Goal: Transaction & Acquisition: Purchase product/service

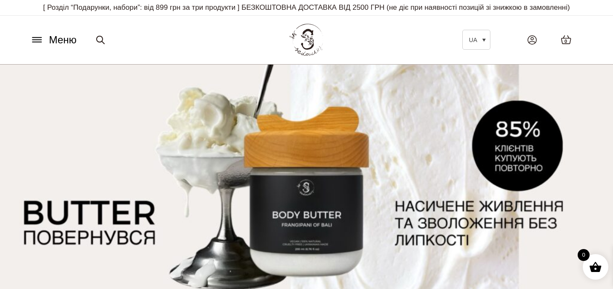
click at [41, 58] on div "Меню UA EN Всі товари SALE Ароматизація Аромадифузор Спрей для текстилю Аромати…" at bounding box center [306, 39] width 570 height 39
click at [37, 42] on icon at bounding box center [36, 42] width 9 height 0
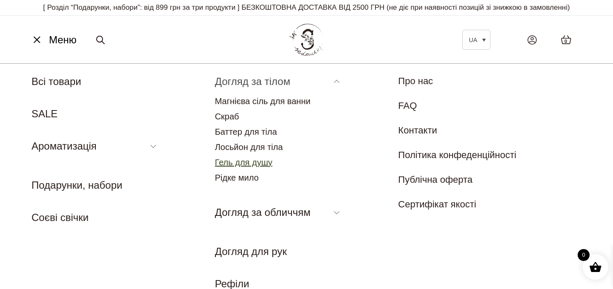
click at [227, 167] on link "Гель для душу" at bounding box center [243, 162] width 57 height 9
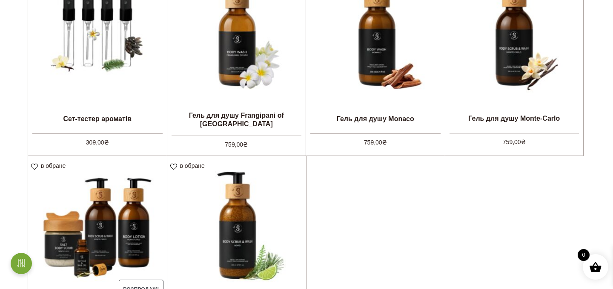
scroll to position [291, 0]
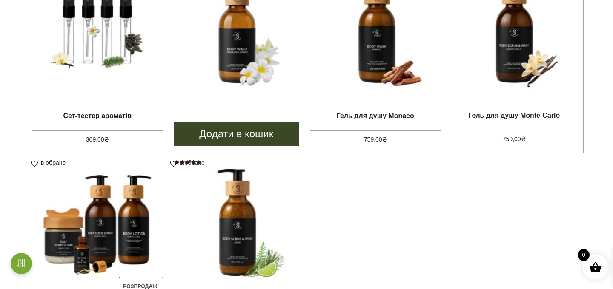
click at [243, 140] on link "Додати в кошик" at bounding box center [236, 134] width 125 height 24
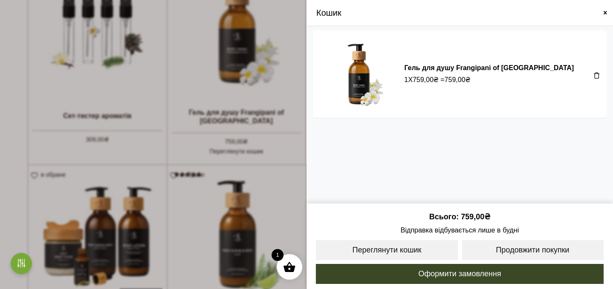
click at [606, 15] on span at bounding box center [605, 12] width 7 height 7
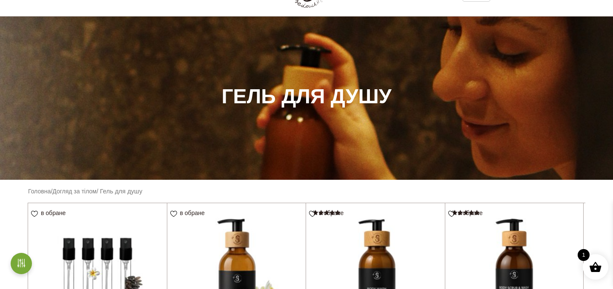
scroll to position [0, 0]
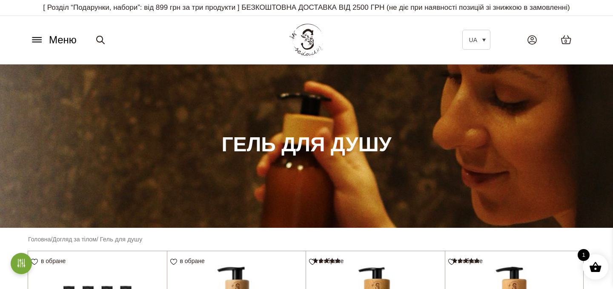
click at [53, 48] on span "Меню" at bounding box center [63, 39] width 28 height 15
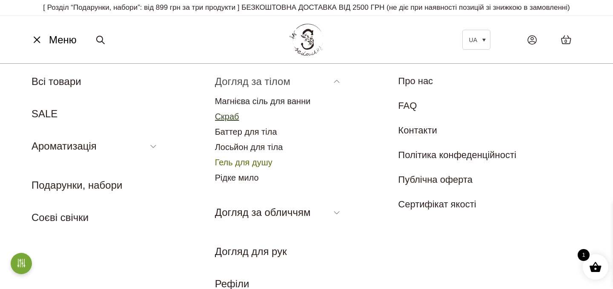
click at [233, 121] on link "Скраб" at bounding box center [227, 116] width 24 height 9
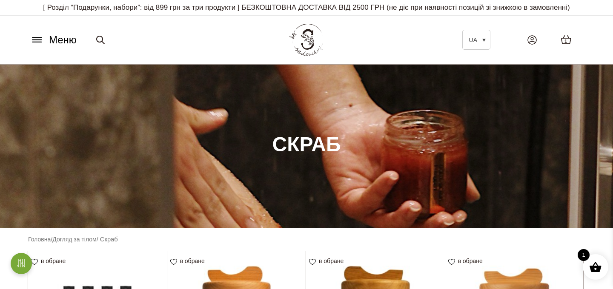
click at [43, 43] on button "Меню" at bounding box center [53, 40] width 51 height 16
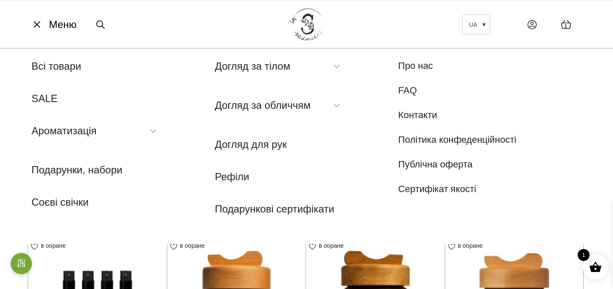
scroll to position [19, 0]
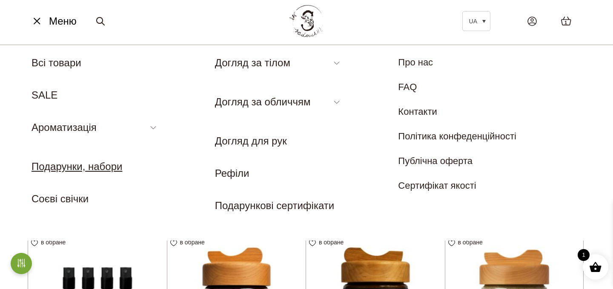
click at [69, 172] on link "Подарунки, набори" at bounding box center [76, 166] width 91 height 11
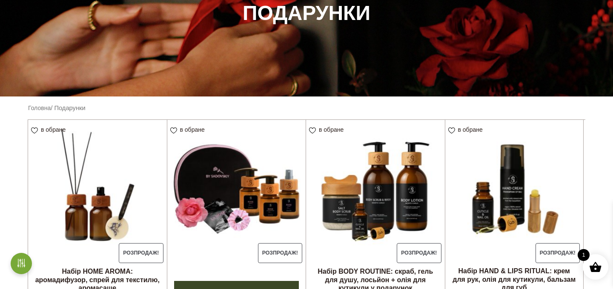
scroll to position [14, 0]
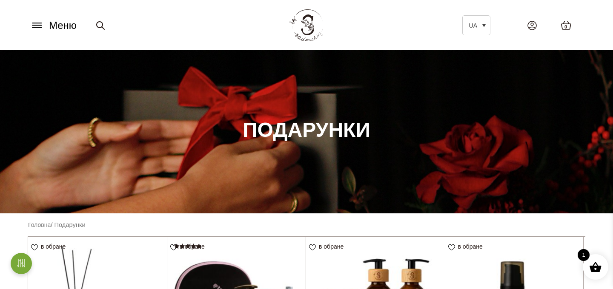
click at [46, 29] on button "Меню" at bounding box center [53, 25] width 51 height 16
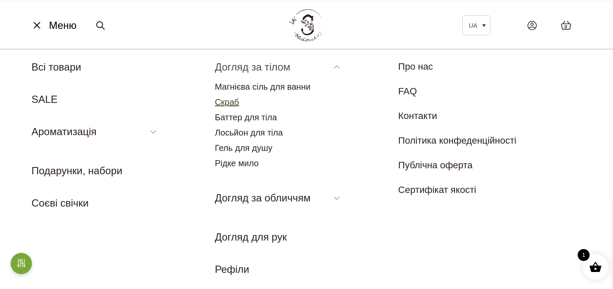
click at [228, 107] on link "Скраб" at bounding box center [227, 101] width 24 height 9
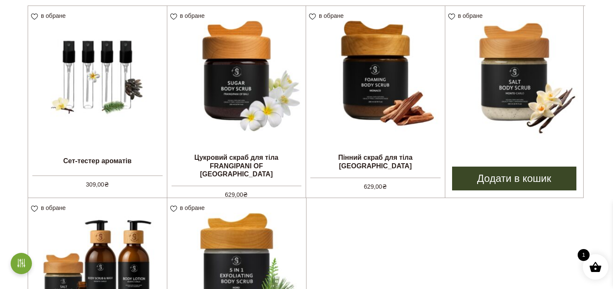
scroll to position [228, 0]
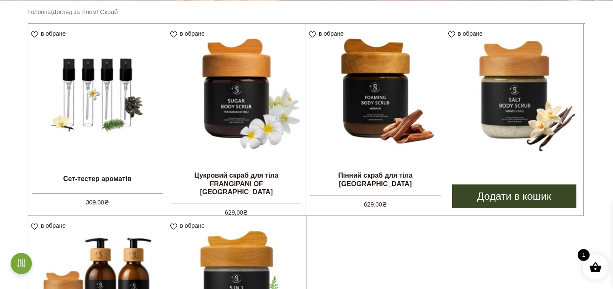
click at [521, 119] on img at bounding box center [514, 93] width 138 height 138
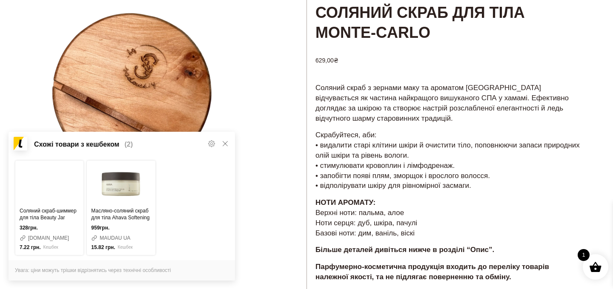
scroll to position [83, 0]
click at [228, 141] on icon at bounding box center [225, 143] width 7 height 7
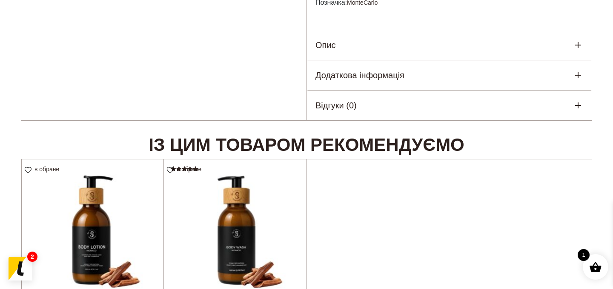
scroll to position [371, 0]
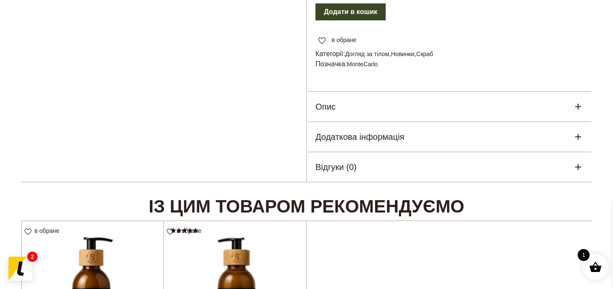
click at [355, 110] on div "Опис" at bounding box center [449, 107] width 285 height 30
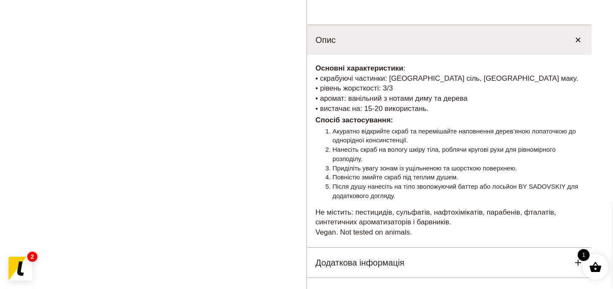
scroll to position [438, 0]
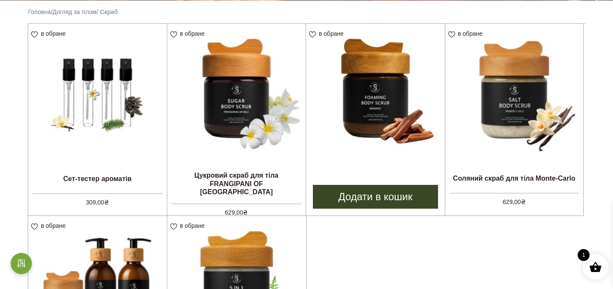
click at [354, 113] on img at bounding box center [375, 93] width 139 height 139
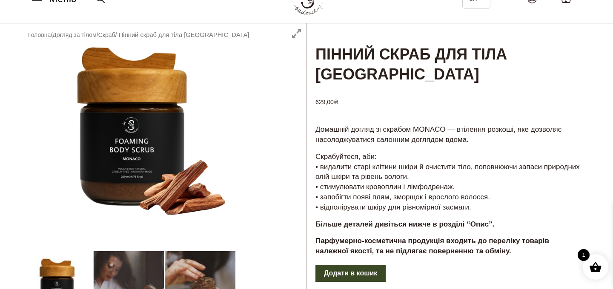
scroll to position [65, 0]
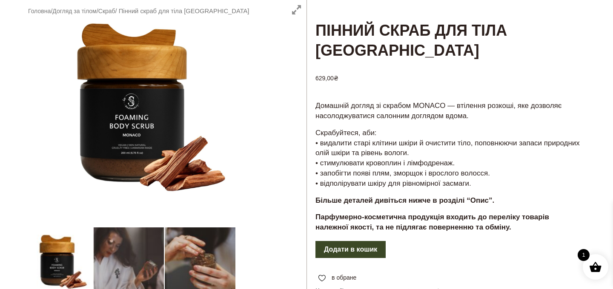
click at [195, 263] on div at bounding box center [163, 205] width 285 height 411
click at [148, 264] on div at bounding box center [163, 205] width 285 height 411
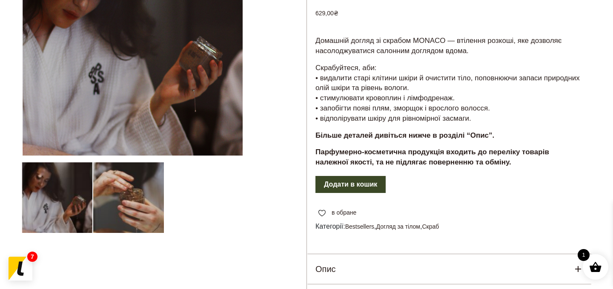
scroll to position [114, 0]
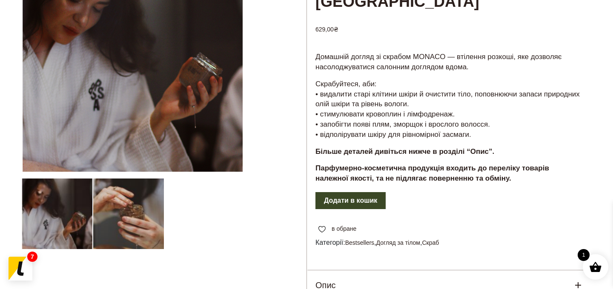
click at [147, 236] on div at bounding box center [163, 156] width 285 height 411
click at [138, 220] on div at bounding box center [163, 156] width 285 height 411
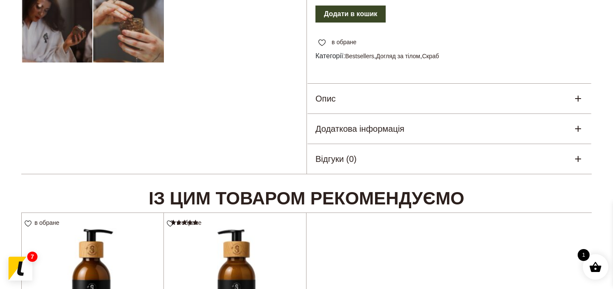
scroll to position [301, 0]
click at [356, 112] on div "Опис" at bounding box center [449, 98] width 285 height 30
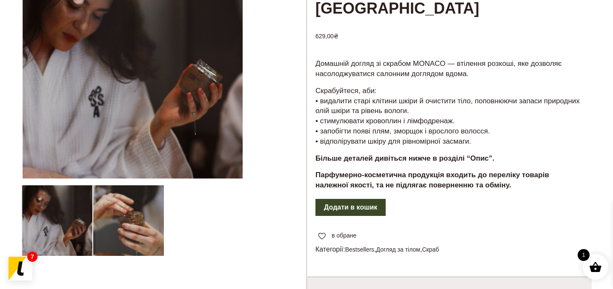
scroll to position [174, 0]
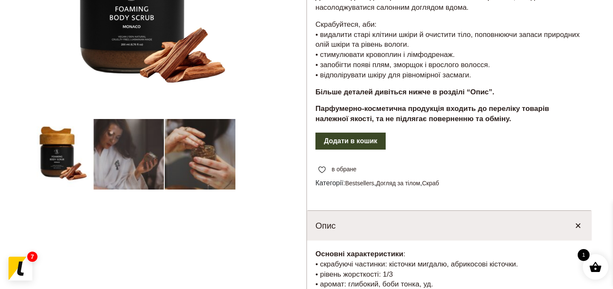
click at [343, 150] on button "Додати в кошик" at bounding box center [350, 141] width 70 height 17
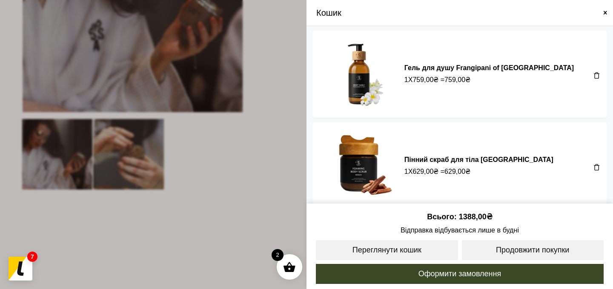
click at [603, 12] on span at bounding box center [605, 12] width 7 height 7
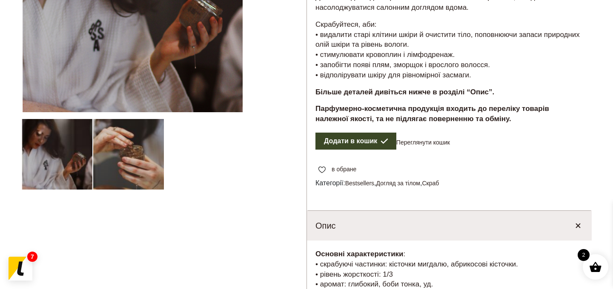
scroll to position [0, 0]
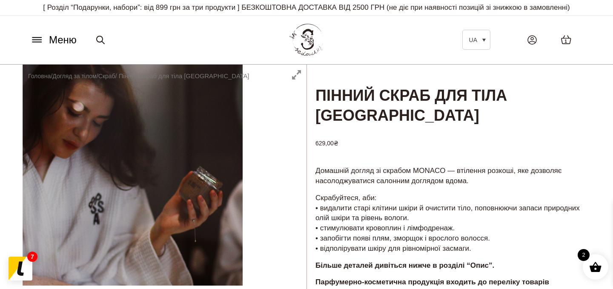
click at [72, 48] on span "Меню" at bounding box center [63, 39] width 28 height 15
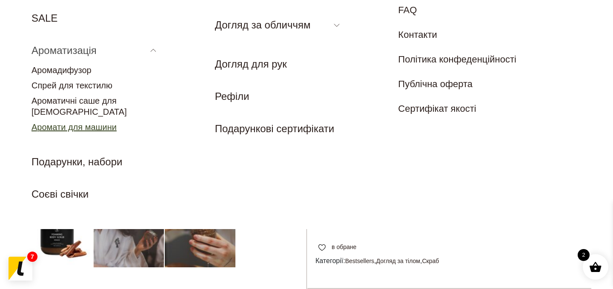
scroll to position [133, 0]
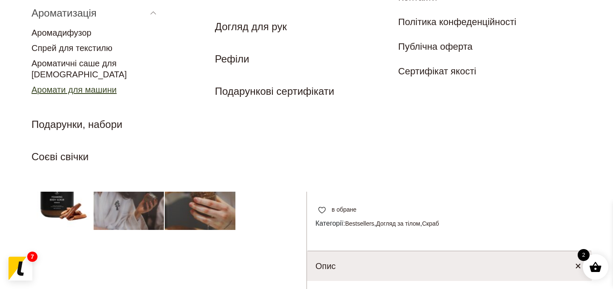
click at [64, 85] on link "Аромати для машини" at bounding box center [73, 89] width 85 height 9
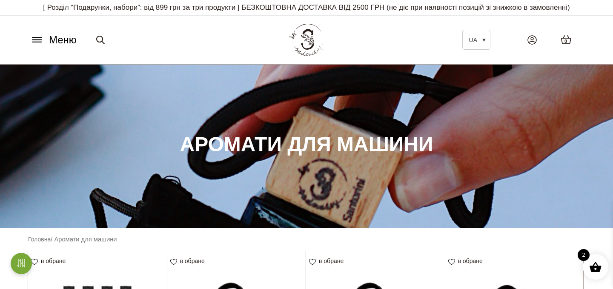
click at [51, 48] on span "Меню" at bounding box center [63, 39] width 28 height 15
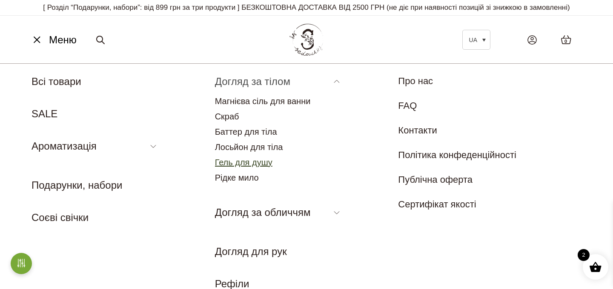
click at [230, 167] on link "Гель для душу" at bounding box center [243, 162] width 57 height 9
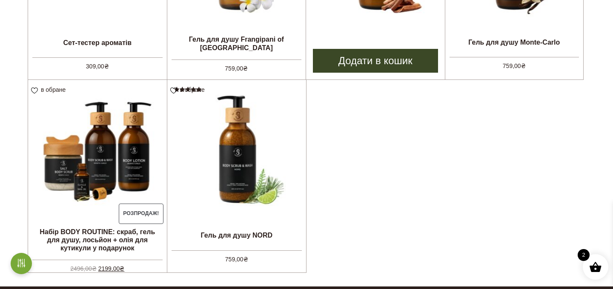
scroll to position [363, 0]
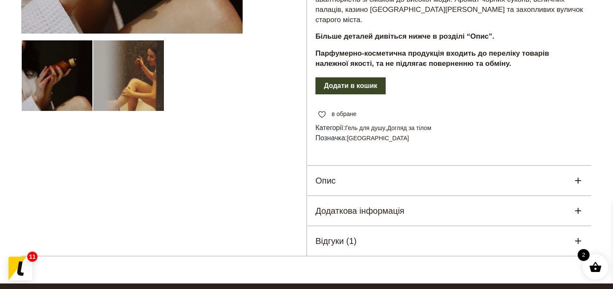
scroll to position [256, 0]
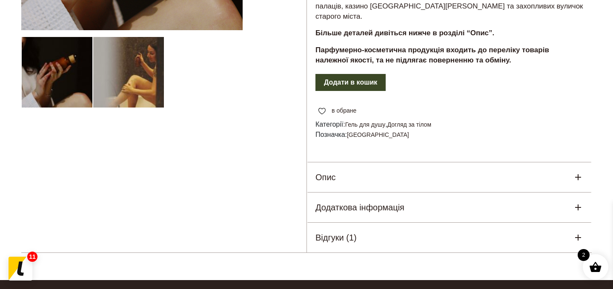
click at [326, 184] on h5 "Опис" at bounding box center [325, 177] width 20 height 13
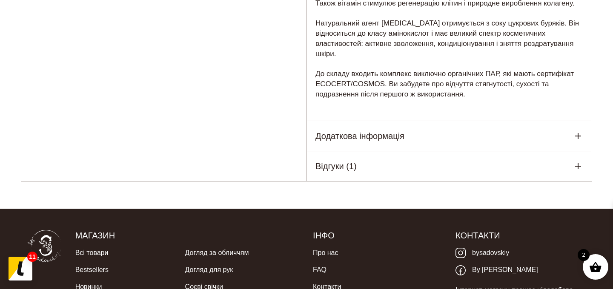
scroll to position [621, 0]
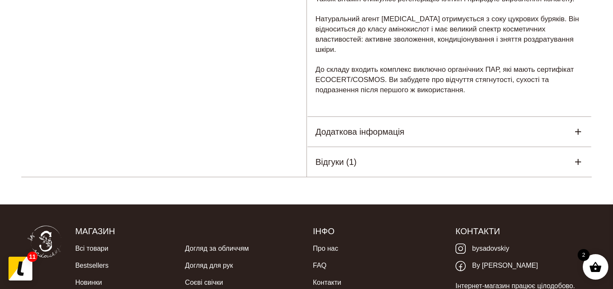
click at [331, 169] on h5 "Відгуки (1)" at bounding box center [335, 162] width 41 height 13
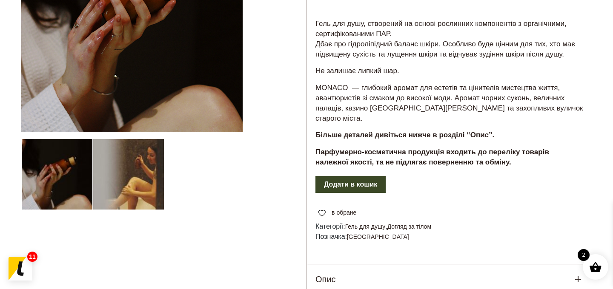
scroll to position [240, 0]
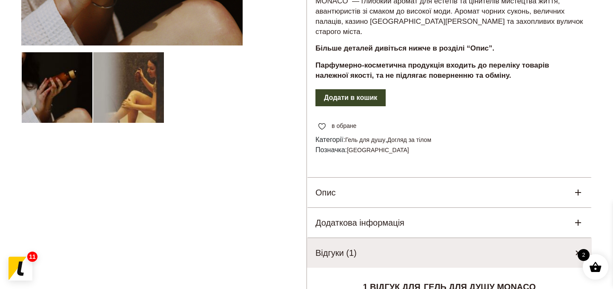
click at [352, 106] on button "Додати в кошик" at bounding box center [350, 97] width 70 height 17
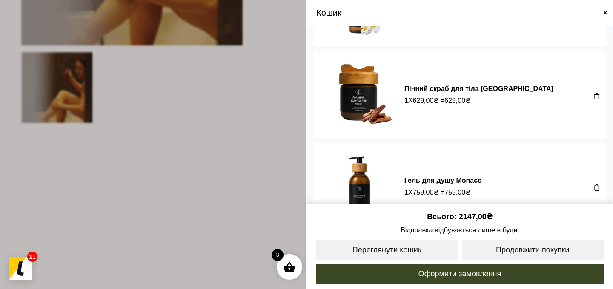
scroll to position [100, 0]
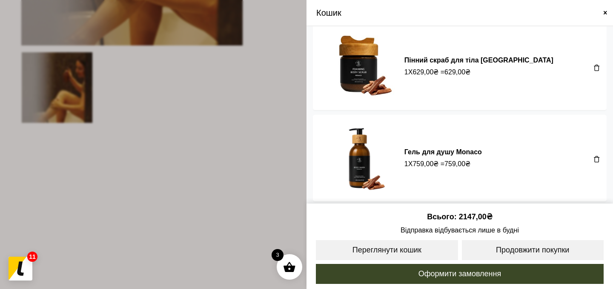
click at [262, 126] on span at bounding box center [306, 144] width 613 height 289
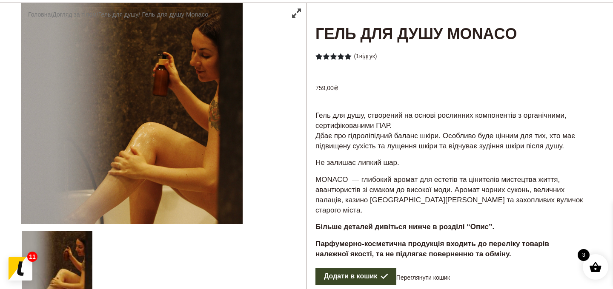
scroll to position [0, 0]
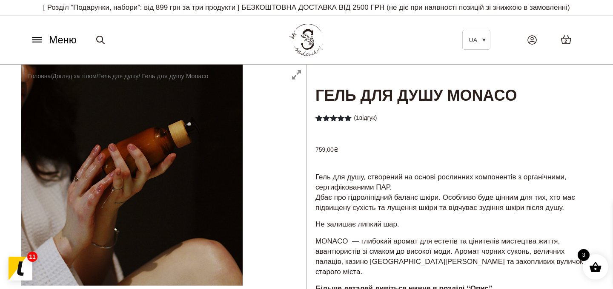
click at [43, 44] on icon at bounding box center [37, 39] width 14 height 9
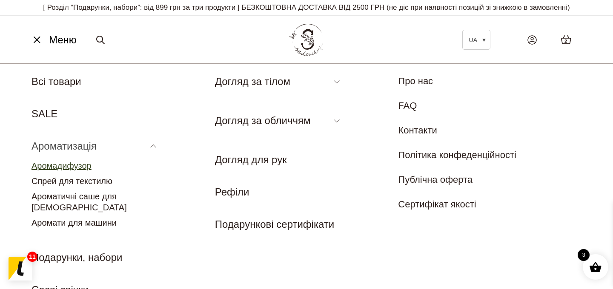
click at [50, 171] on link "Аромадифузор" at bounding box center [61, 165] width 60 height 9
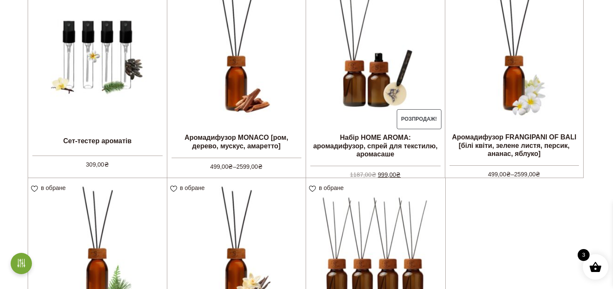
scroll to position [243, 0]
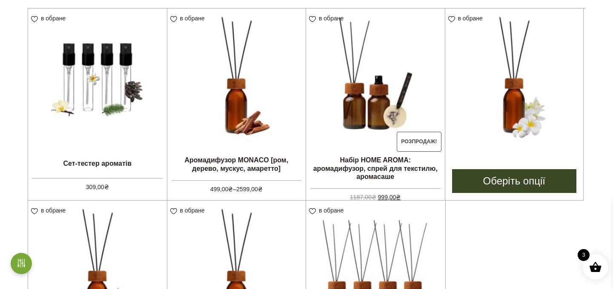
click at [503, 169] on li "в обране View wishlist Аромадифузор FRANGIPANI OF BALI [білі квіти, зелене лист…" at bounding box center [514, 105] width 139 height 193
click at [501, 189] on link "Оберіть опції" at bounding box center [514, 181] width 125 height 24
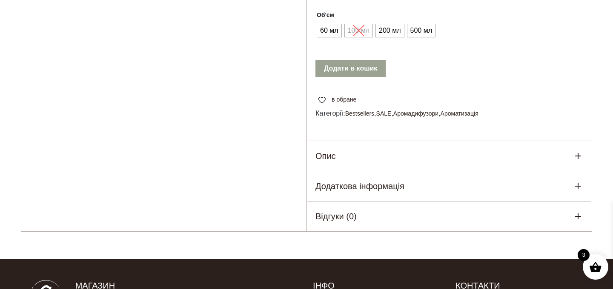
scroll to position [467, 0]
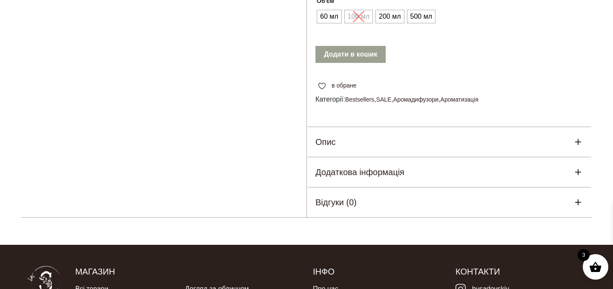
click at [375, 157] on div "Опис" at bounding box center [449, 142] width 285 height 30
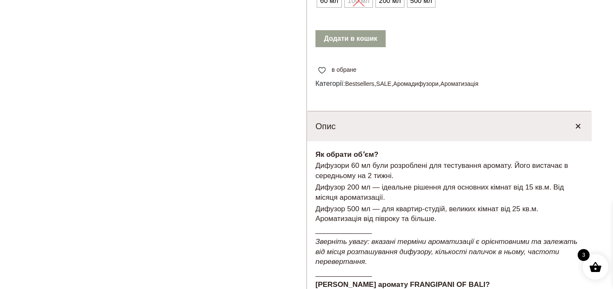
scroll to position [482, 0]
click at [389, 8] on span "200 мл" at bounding box center [390, 1] width 26 height 14
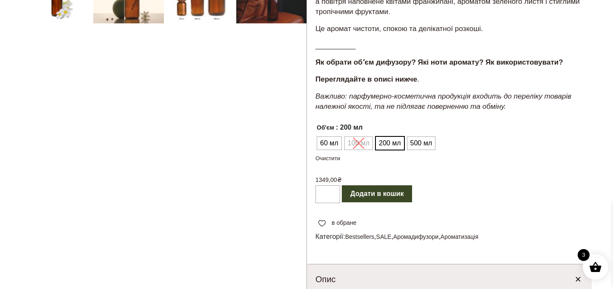
scroll to position [335, 0]
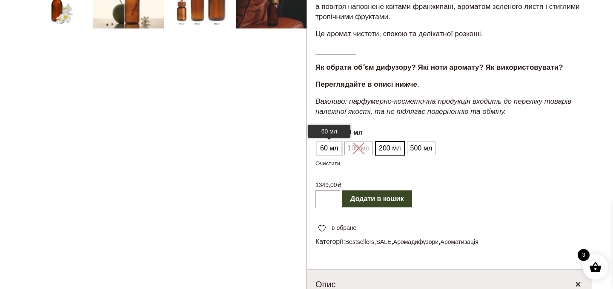
click at [330, 155] on span "60 мл" at bounding box center [329, 149] width 23 height 14
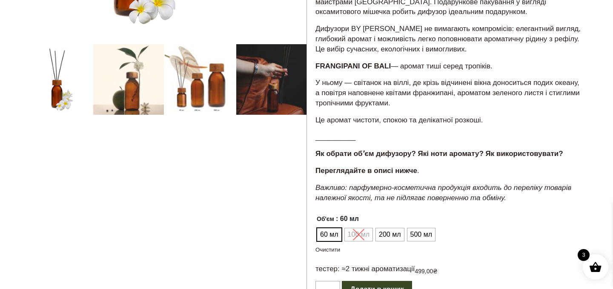
scroll to position [240, 0]
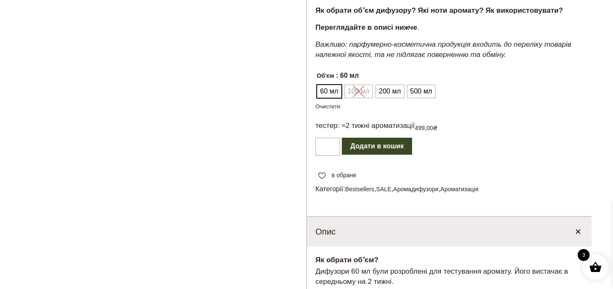
scroll to position [418, 0]
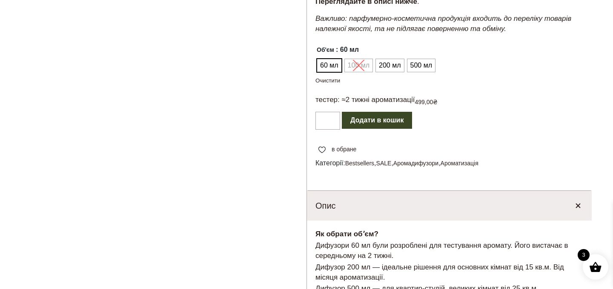
click at [378, 129] on button "Додати в кошик" at bounding box center [377, 120] width 70 height 17
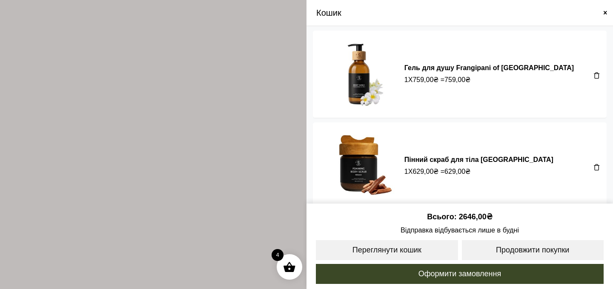
click at [601, 266] on div "Всього 2646,00 ₴ Відправка відбувається лише в будні Переглянути кошик Продовжи…" at bounding box center [459, 247] width 306 height 86
click at [259, 134] on span at bounding box center [306, 144] width 613 height 289
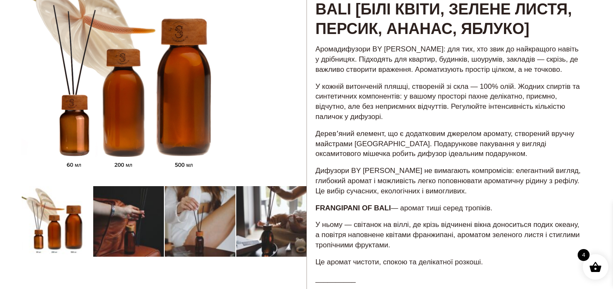
scroll to position [0, 0]
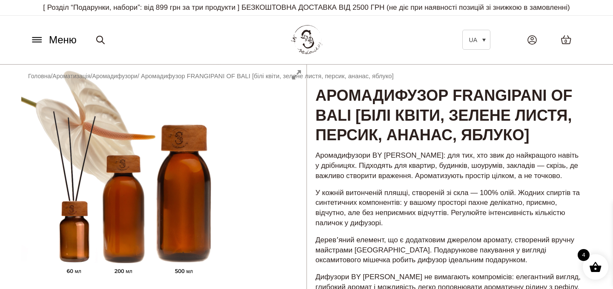
click at [301, 58] on img at bounding box center [306, 40] width 37 height 36
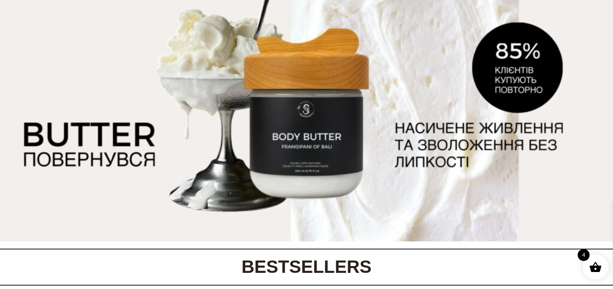
scroll to position [86, 0]
